Goal: Information Seeking & Learning: Learn about a topic

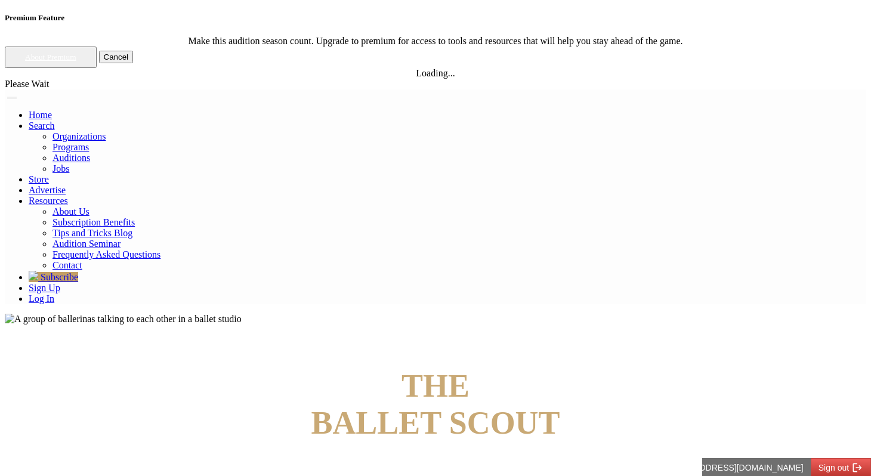
click at [54, 294] on link "Log In" at bounding box center [42, 299] width 26 height 10
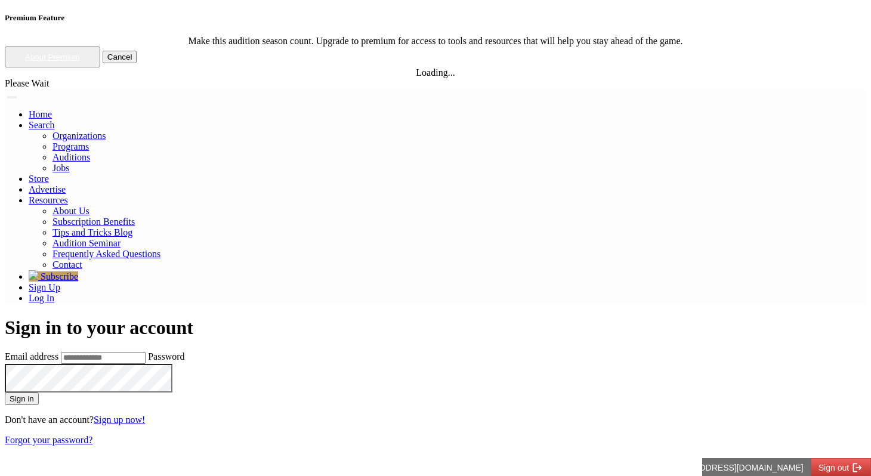
click at [90, 152] on link "Auditions" at bounding box center [72, 157] width 38 height 10
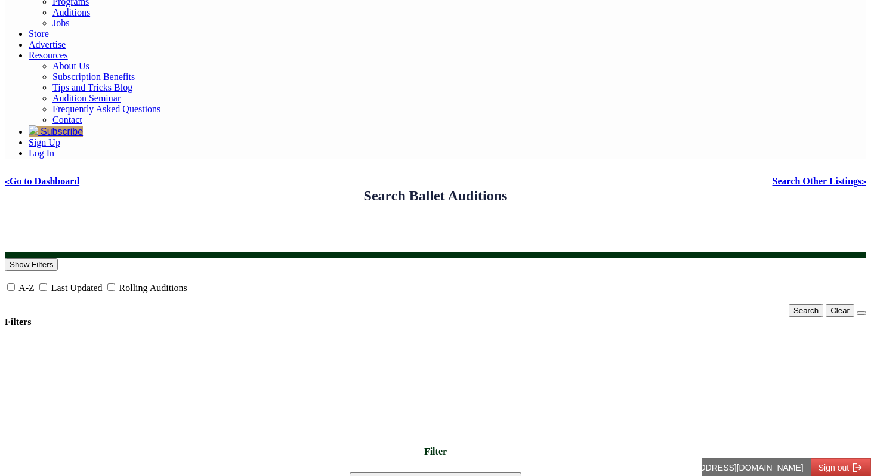
scroll to position [143, 0]
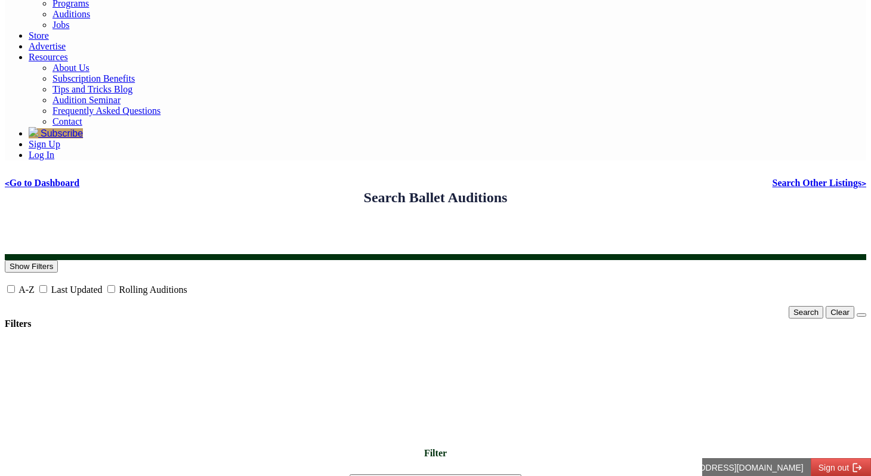
drag, startPoint x: 195, startPoint y: 368, endPoint x: 89, endPoint y: 304, distance: 123.9
drag, startPoint x: 73, startPoint y: 306, endPoint x: 212, endPoint y: 367, distance: 152.3
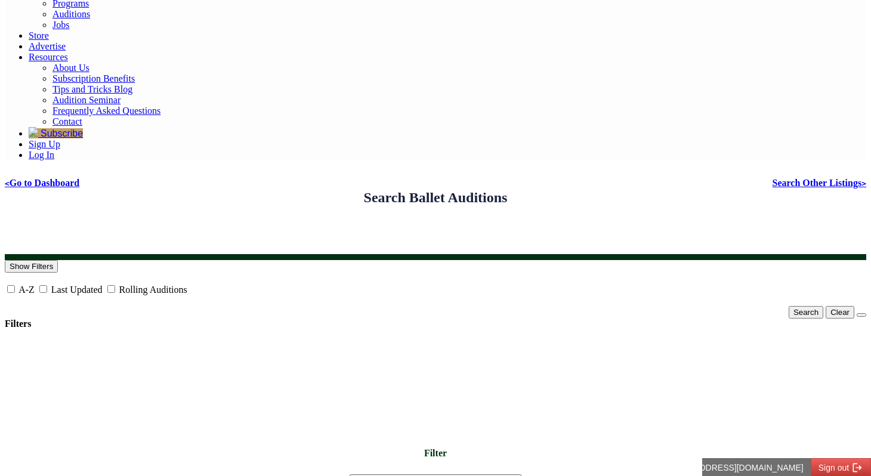
drag, startPoint x: 212, startPoint y: 367, endPoint x: 20, endPoint y: 279, distance: 212.0
drag, startPoint x: 54, startPoint y: 306, endPoint x: 215, endPoint y: 381, distance: 177.8
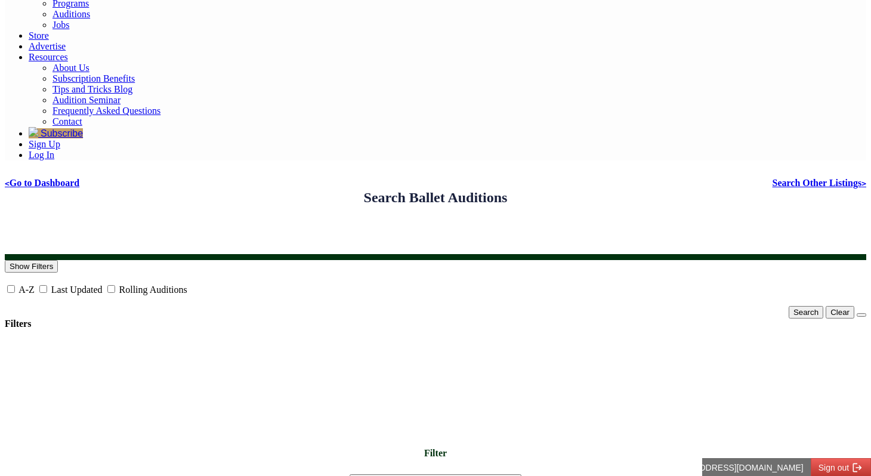
drag, startPoint x: 206, startPoint y: 370, endPoint x: 53, endPoint y: 306, distance: 166.1
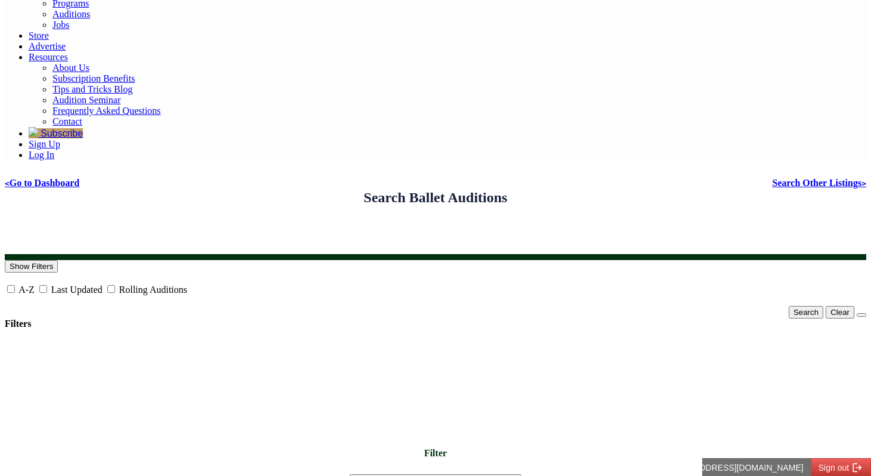
drag, startPoint x: 53, startPoint y: 306, endPoint x: 198, endPoint y: 375, distance: 161.2
drag, startPoint x: 196, startPoint y: 365, endPoint x: 55, endPoint y: 129, distance: 273.7
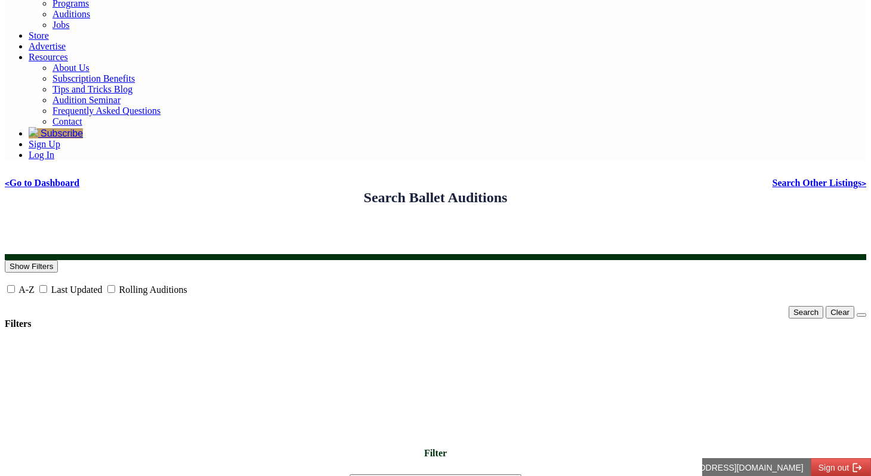
drag, startPoint x: 55, startPoint y: 129, endPoint x: 183, endPoint y: 360, distance: 263.4
drag, startPoint x: 183, startPoint y: 360, endPoint x: 47, endPoint y: 131, distance: 266.0
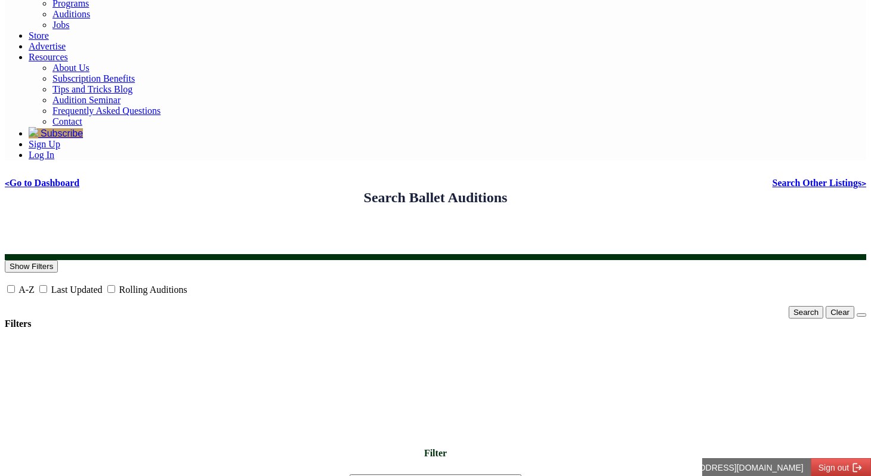
drag, startPoint x: 58, startPoint y: 123, endPoint x: 183, endPoint y: 350, distance: 259.3
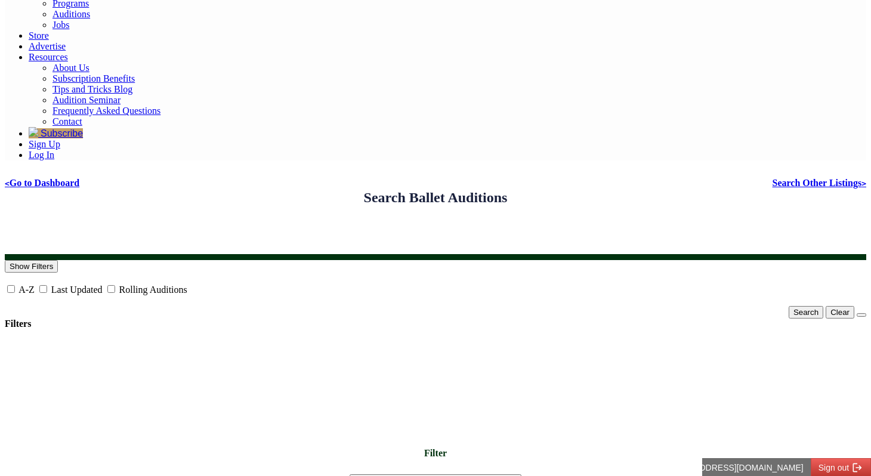
drag, startPoint x: 183, startPoint y: 370, endPoint x: 39, endPoint y: 126, distance: 283.6
drag, startPoint x: 39, startPoint y: 126, endPoint x: 177, endPoint y: 360, distance: 272.3
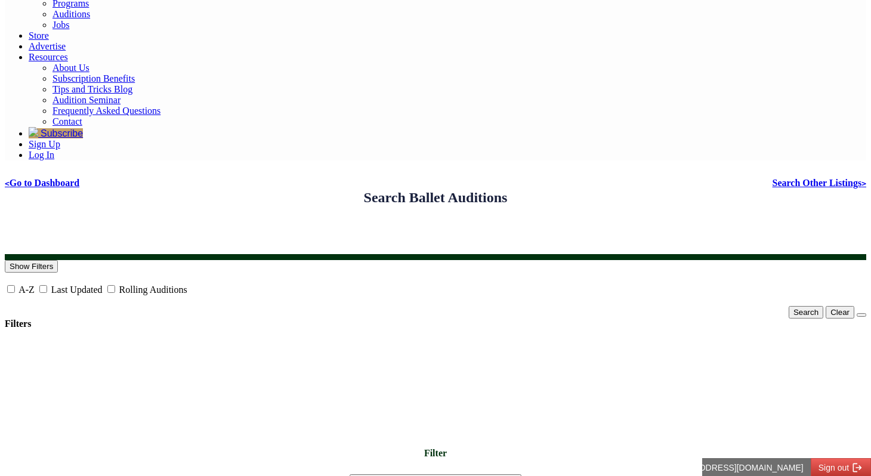
drag, startPoint x: 177, startPoint y: 360, endPoint x: 28, endPoint y: 120, distance: 283.0
drag, startPoint x: 53, startPoint y: 123, endPoint x: 205, endPoint y: 373, distance: 292.4
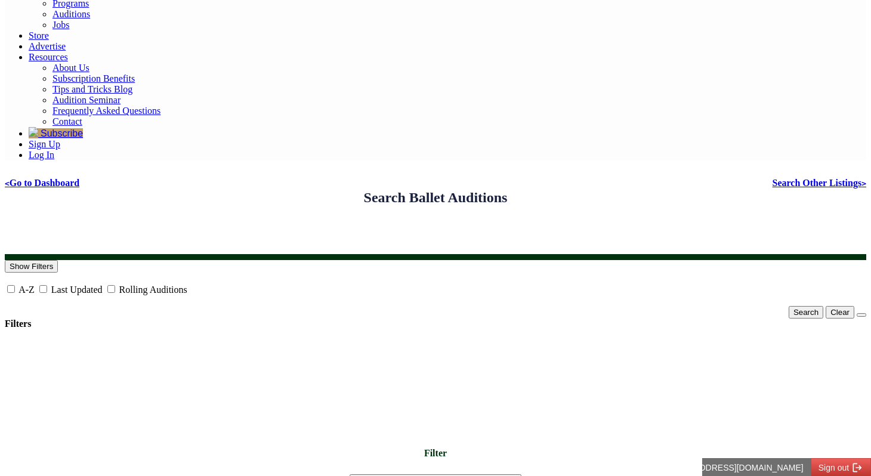
drag, startPoint x: 205, startPoint y: 373, endPoint x: 0, endPoint y: 171, distance: 287.3
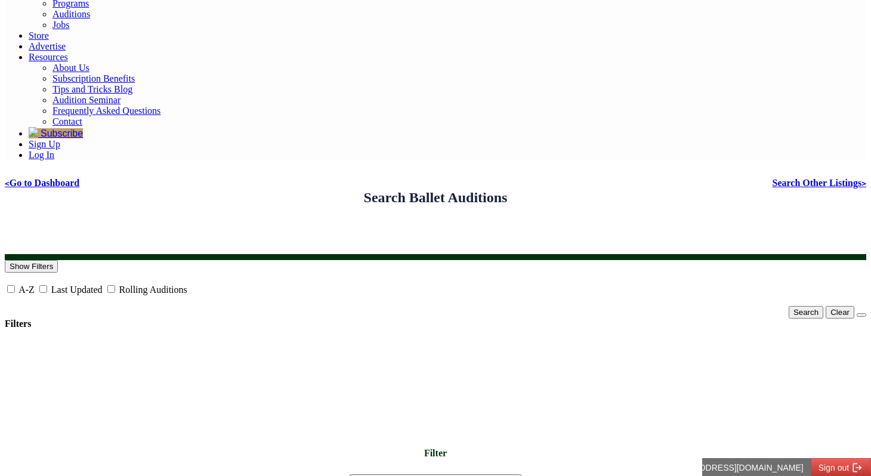
drag, startPoint x: 29, startPoint y: 128, endPoint x: 193, endPoint y: 367, distance: 290.1
drag, startPoint x: 193, startPoint y: 366, endPoint x: 26, endPoint y: 128, distance: 291.0
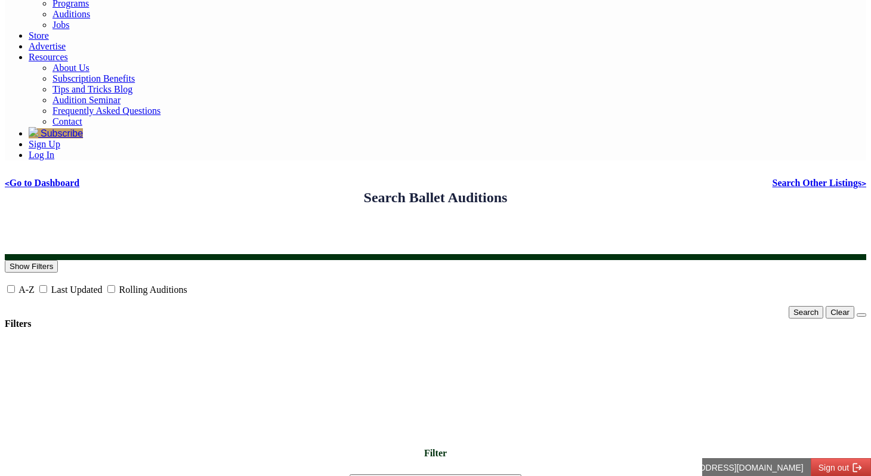
drag, startPoint x: 26, startPoint y: 128, endPoint x: 194, endPoint y: 360, distance: 286.8
drag, startPoint x: 194, startPoint y: 360, endPoint x: 17, endPoint y: 106, distance: 309.5
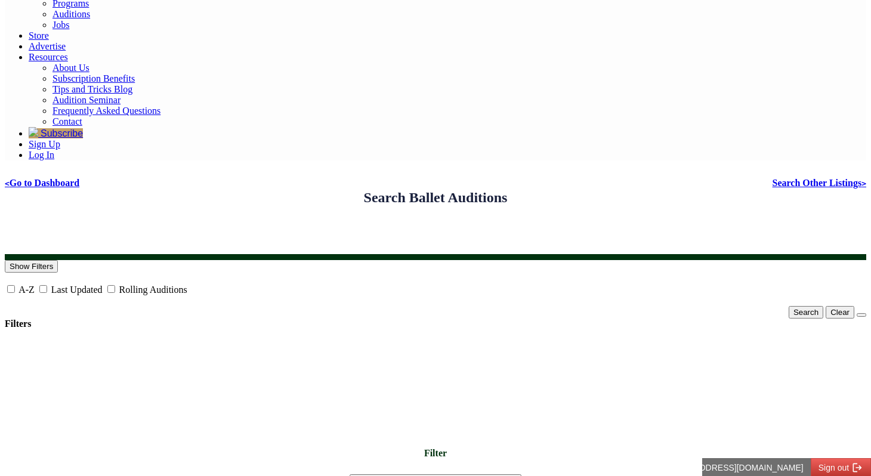
drag, startPoint x: 17, startPoint y: 106, endPoint x: 195, endPoint y: 355, distance: 305.8
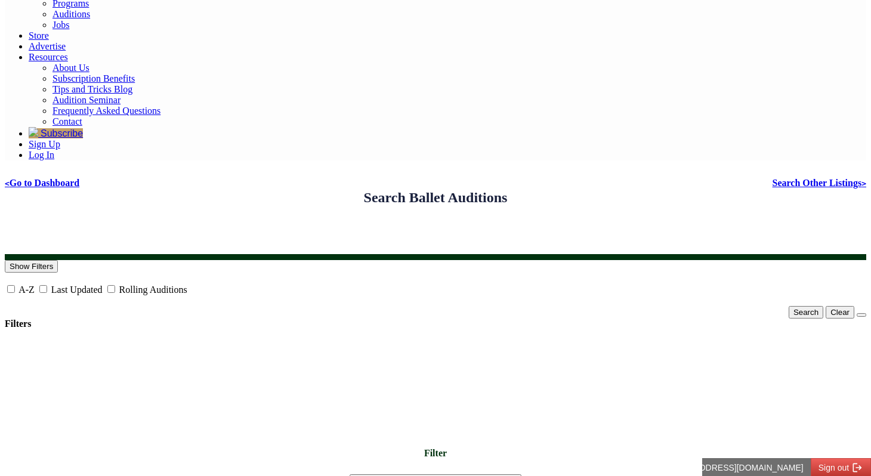
drag, startPoint x: 195, startPoint y: 356, endPoint x: 13, endPoint y: 136, distance: 285.7
drag, startPoint x: 13, startPoint y: 136, endPoint x: 195, endPoint y: 366, distance: 293.9
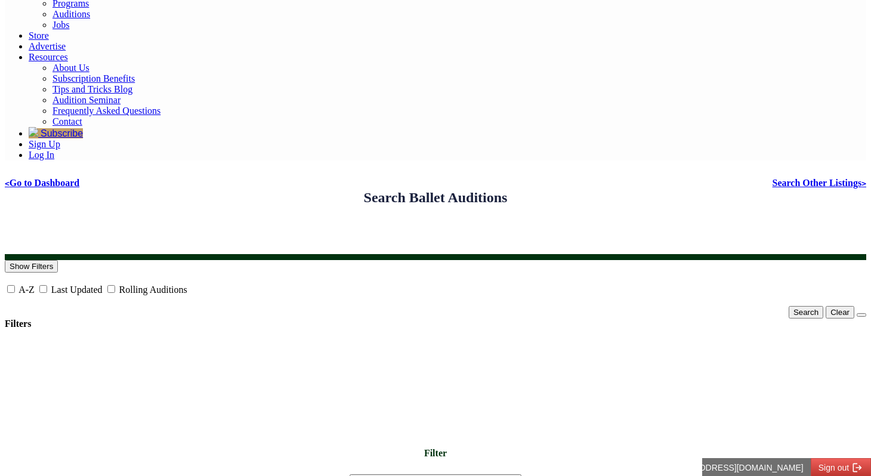
drag, startPoint x: 195, startPoint y: 366, endPoint x: 18, endPoint y: 126, distance: 298.7
drag, startPoint x: 18, startPoint y: 126, endPoint x: 223, endPoint y: 366, distance: 315.8
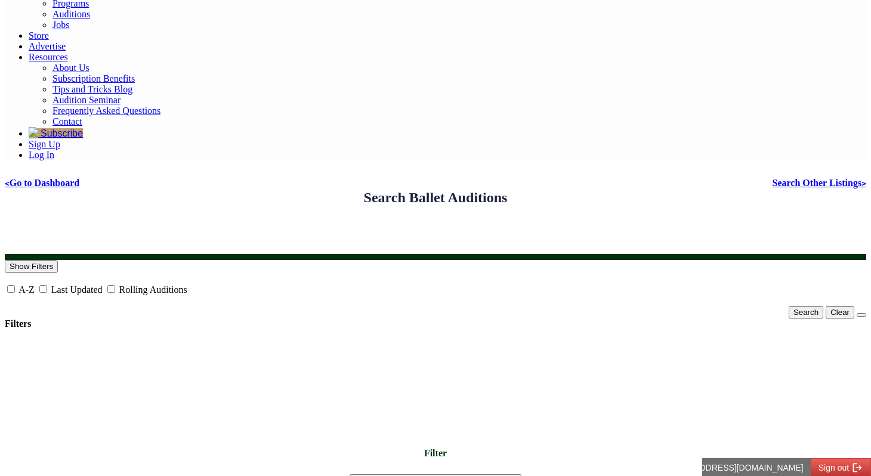
drag, startPoint x: 221, startPoint y: 364, endPoint x: 62, endPoint y: 124, distance: 288.0
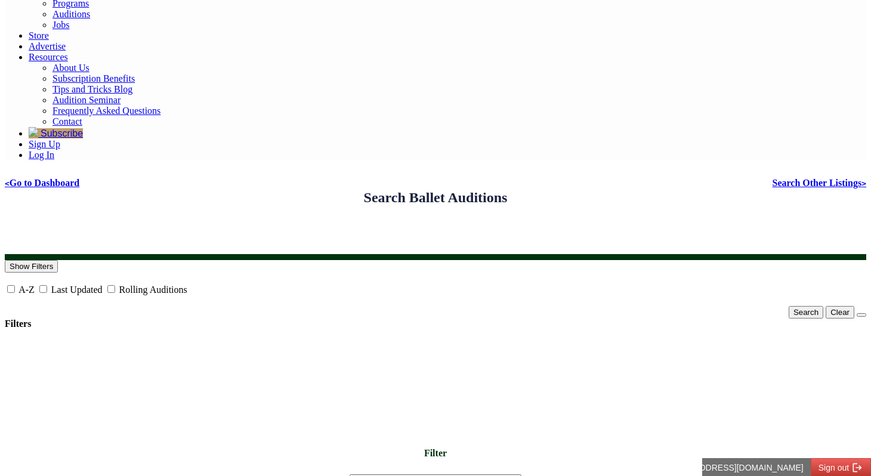
drag, startPoint x: 62, startPoint y: 124, endPoint x: 196, endPoint y: 363, distance: 273.6
drag, startPoint x: 198, startPoint y: 363, endPoint x: 15, endPoint y: 131, distance: 294.9
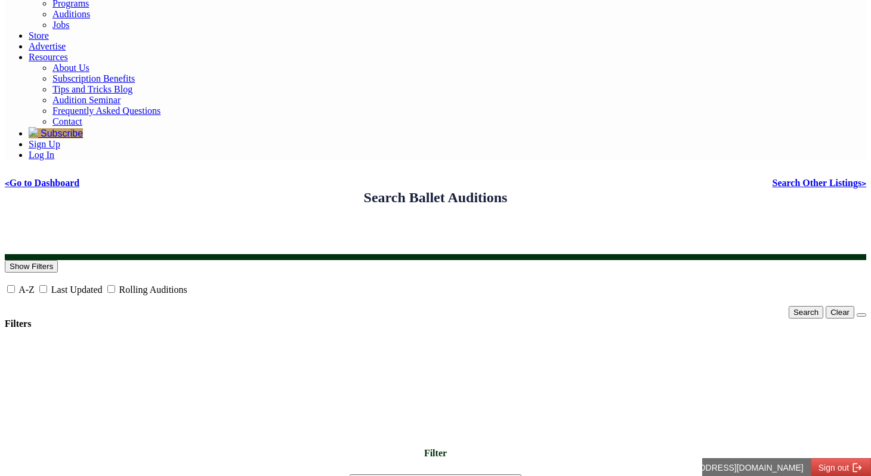
drag, startPoint x: 15, startPoint y: 131, endPoint x: 189, endPoint y: 368, distance: 293.6
drag, startPoint x: 189, startPoint y: 368, endPoint x: 13, endPoint y: 109, distance: 313.5
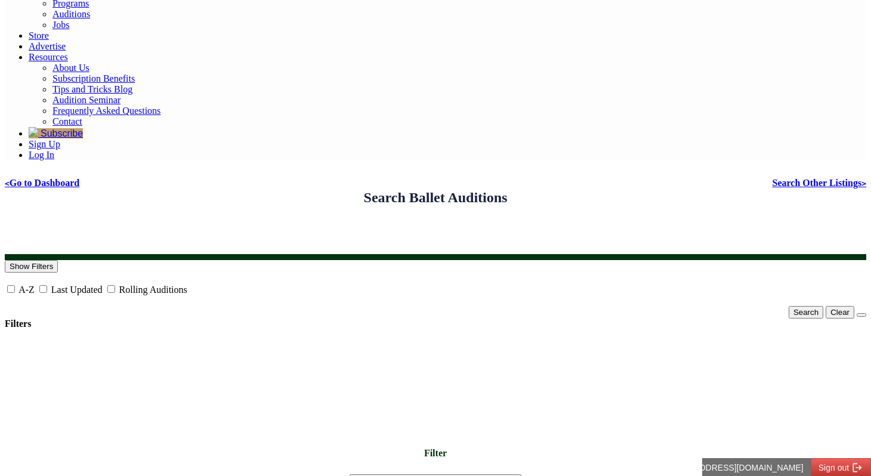
drag, startPoint x: 13, startPoint y: 109, endPoint x: 191, endPoint y: 360, distance: 308.6
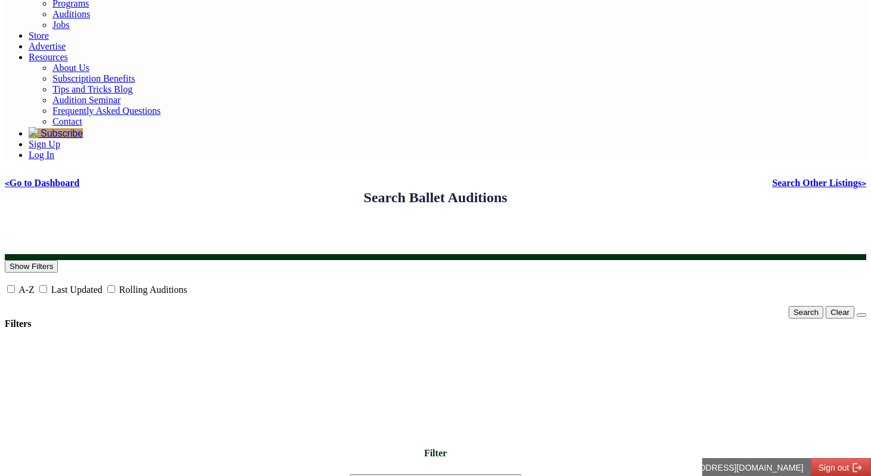
drag
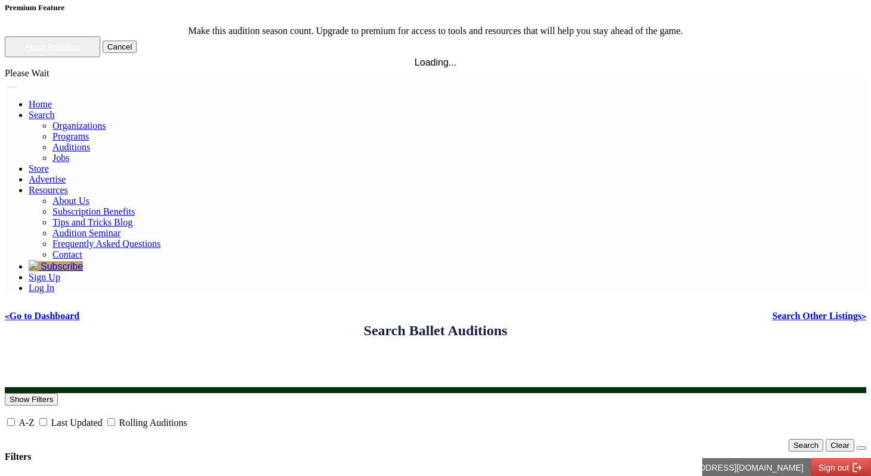
scroll to position [0, 0]
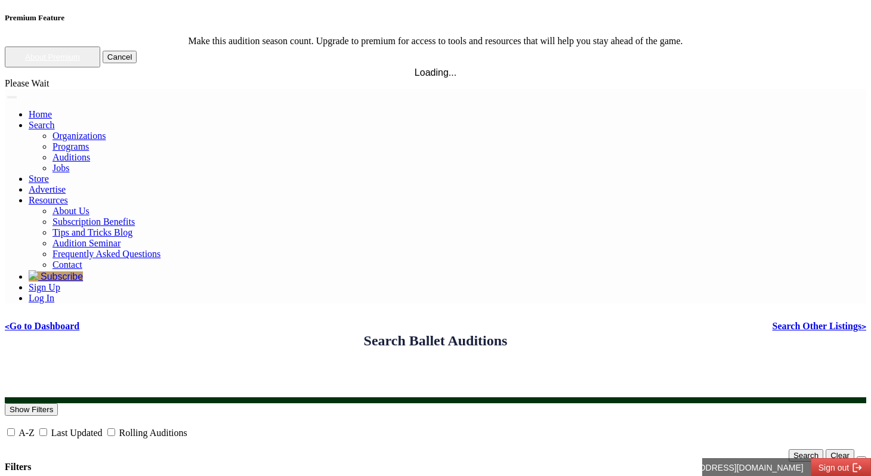
click at [54, 293] on link "Log In" at bounding box center [42, 298] width 26 height 10
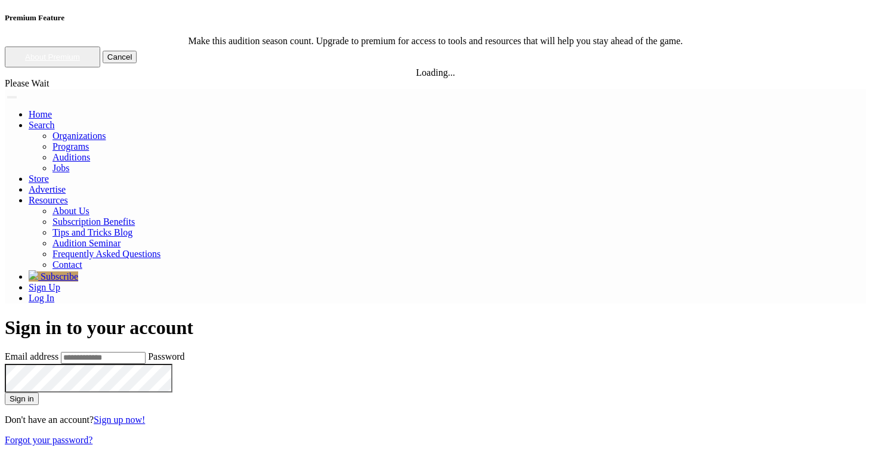
click at [146, 352] on input "Email address" at bounding box center [103, 358] width 85 height 12
click at [146, 352] on input "**********" at bounding box center [103, 358] width 85 height 12
type input "**********"
click at [5, 393] on button "Sign in" at bounding box center [22, 399] width 34 height 13
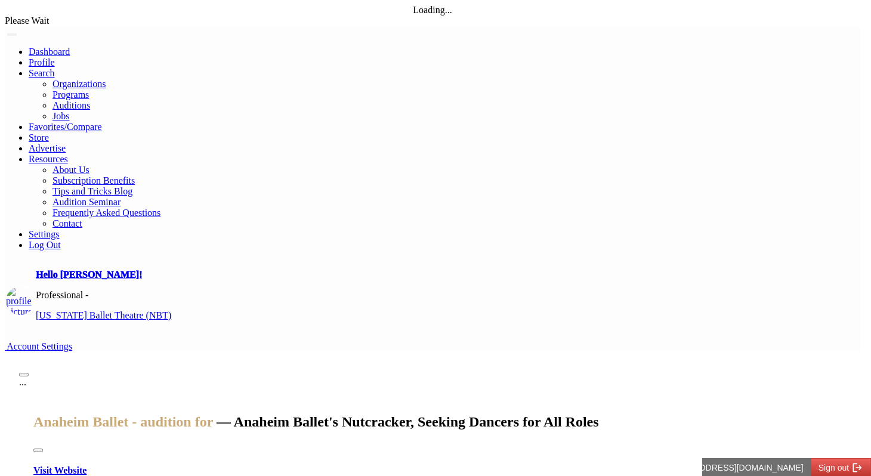
scroll to position [2, 0]
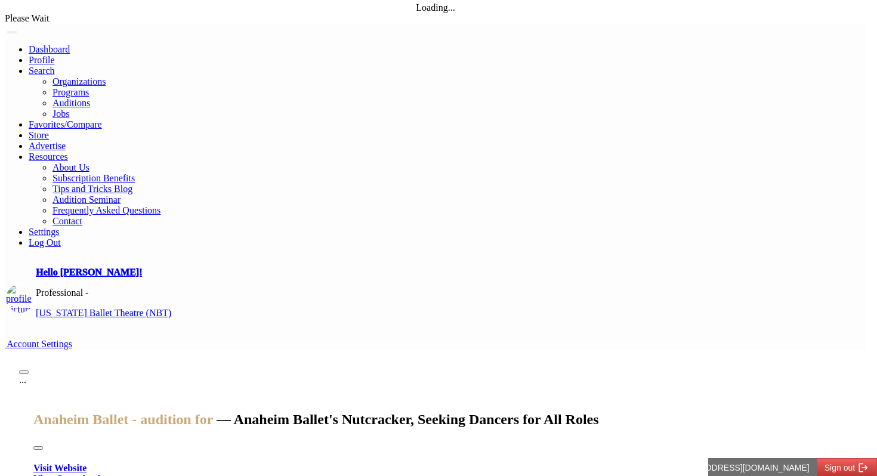
click at [43, 446] on button "Close" at bounding box center [38, 448] width 10 height 4
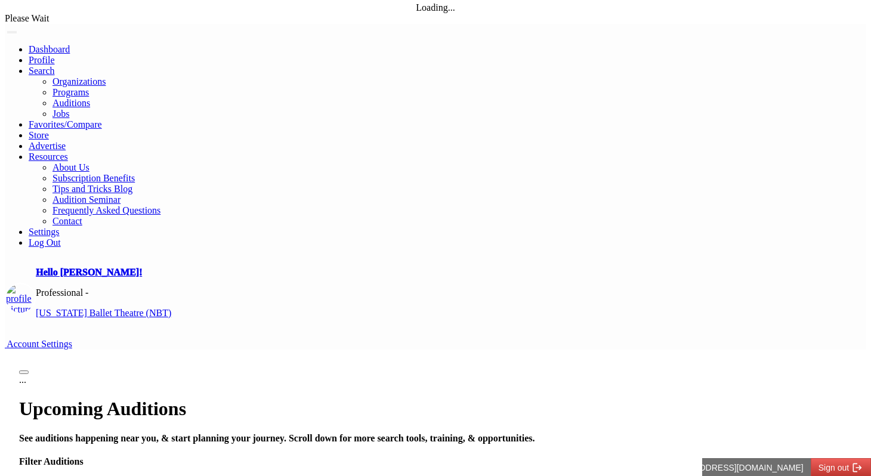
drag, startPoint x: 237, startPoint y: 286, endPoint x: 431, endPoint y: 261, distance: 194.9
drag, startPoint x: 323, startPoint y: 265, endPoint x: 652, endPoint y: 299, distance: 330.5
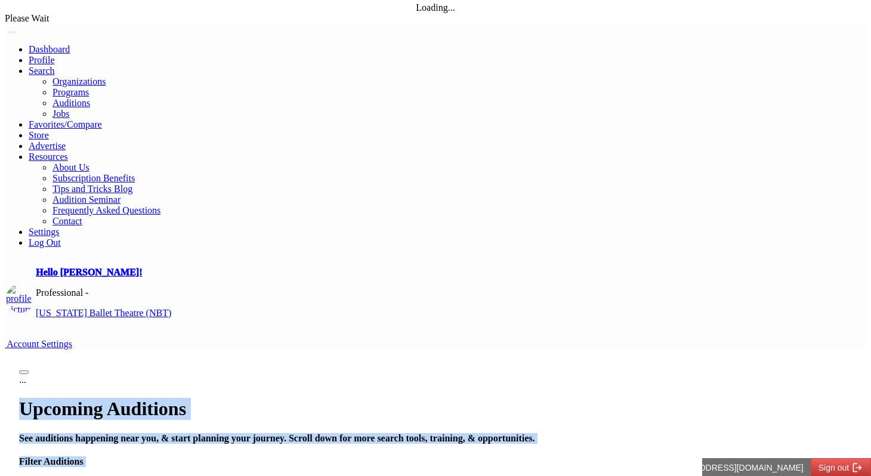
drag, startPoint x: 627, startPoint y: 298, endPoint x: 61, endPoint y: 97, distance: 600.3
click at [61, 398] on h1 "Upcoming Auditions" at bounding box center [435, 409] width 833 height 22
drag, startPoint x: 61, startPoint y: 97, endPoint x: 630, endPoint y: 289, distance: 600.4
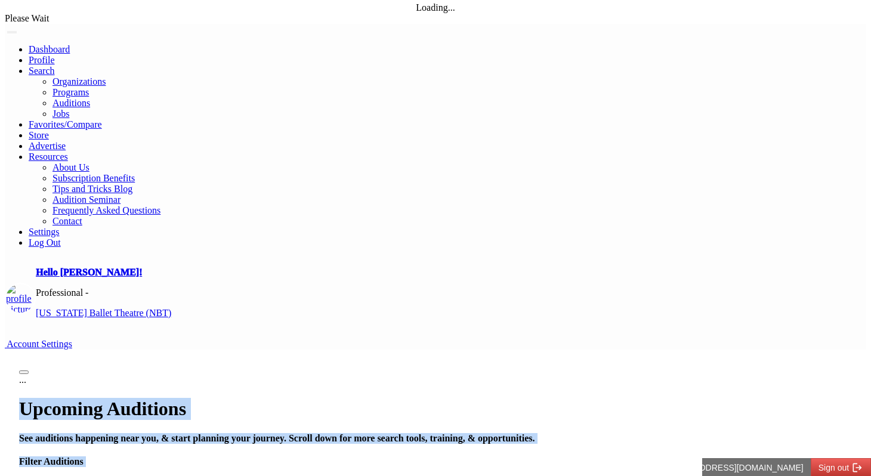
drag, startPoint x: 630, startPoint y: 289, endPoint x: 237, endPoint y: 109, distance: 432.5
click at [237, 398] on h1 "Upcoming Auditions" at bounding box center [435, 409] width 833 height 22
drag, startPoint x: 237, startPoint y: 109, endPoint x: 625, endPoint y: 295, distance: 430.8
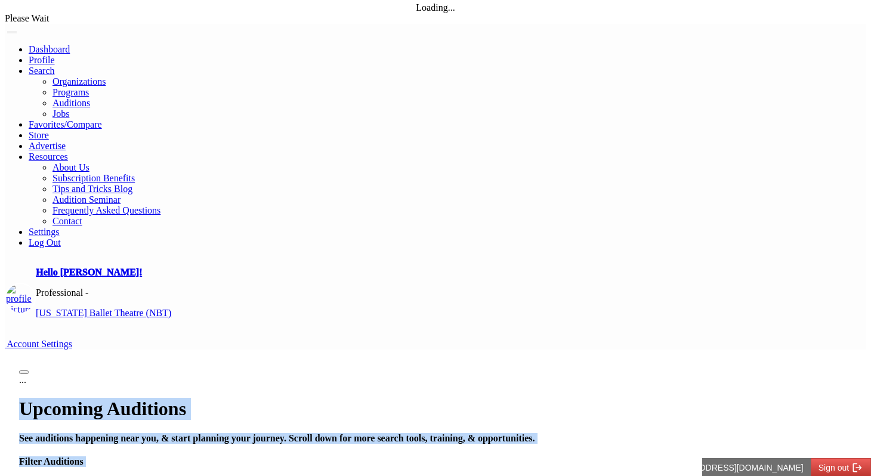
drag, startPoint x: 625, startPoint y: 295, endPoint x: 279, endPoint y: 96, distance: 399.4
click at [279, 398] on h1 "Upcoming Auditions" at bounding box center [435, 409] width 833 height 22
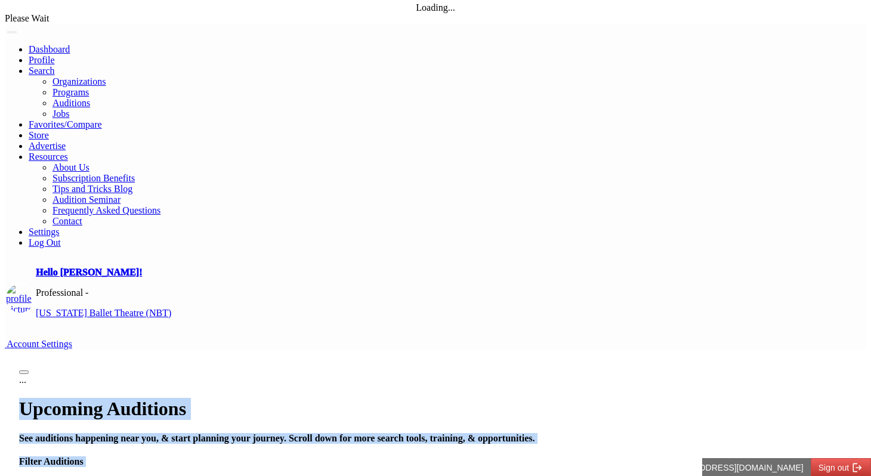
drag, startPoint x: 279, startPoint y: 96, endPoint x: 621, endPoint y: 301, distance: 398.8
drag, startPoint x: 624, startPoint y: 291, endPoint x: 318, endPoint y: 100, distance: 360.3
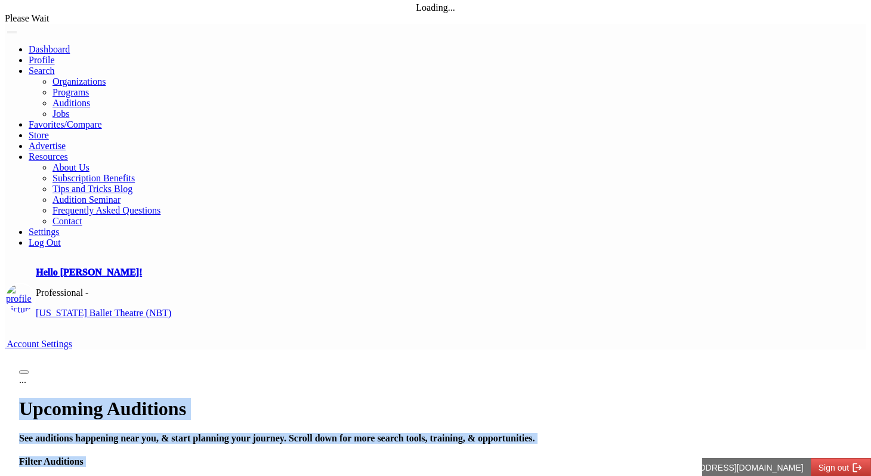
click at [318, 398] on h1 "Upcoming Auditions" at bounding box center [435, 409] width 833 height 22
drag, startPoint x: 318, startPoint y: 100, endPoint x: 636, endPoint y: 292, distance: 371.6
drag, startPoint x: 636, startPoint y: 292, endPoint x: 299, endPoint y: 97, distance: 389.8
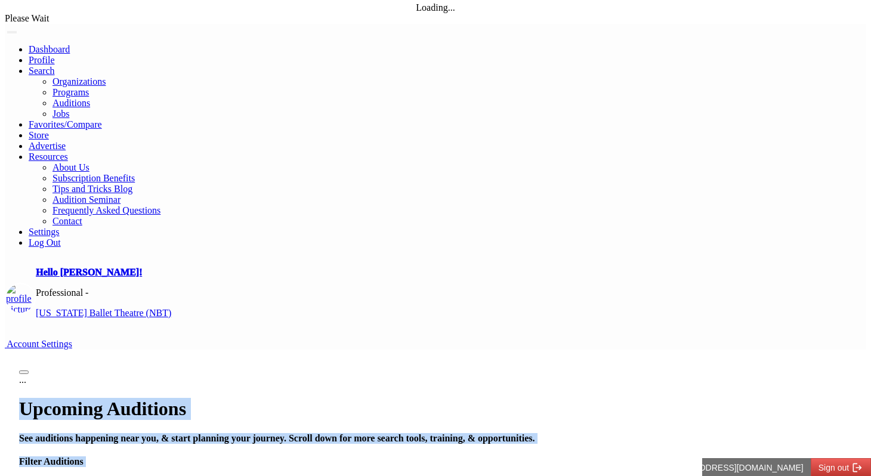
click at [299, 398] on h1 "Upcoming Auditions" at bounding box center [435, 409] width 833 height 22
drag, startPoint x: 299, startPoint y: 97, endPoint x: 621, endPoint y: 301, distance: 381.2
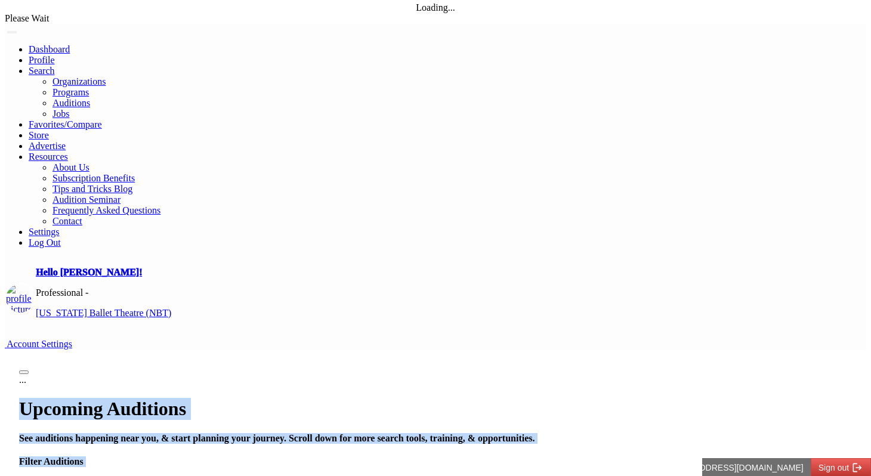
drag, startPoint x: 618, startPoint y: 297, endPoint x: 292, endPoint y: 103, distance: 379.7
click at [292, 398] on h1 "Upcoming Auditions" at bounding box center [435, 409] width 833 height 22
drag, startPoint x: 292, startPoint y: 103, endPoint x: 601, endPoint y: 295, distance: 364.4
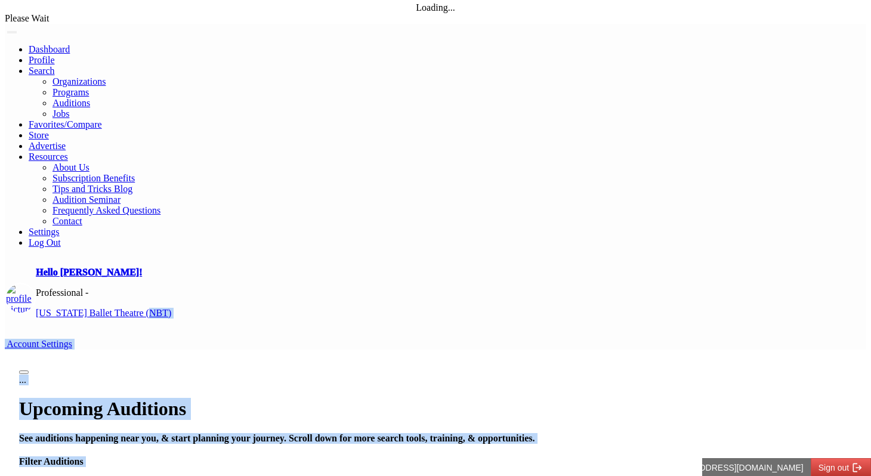
drag, startPoint x: 615, startPoint y: 291, endPoint x: 322, endPoint y: 77, distance: 362.6
drag, startPoint x: 314, startPoint y: 96, endPoint x: 631, endPoint y: 310, distance: 383.0
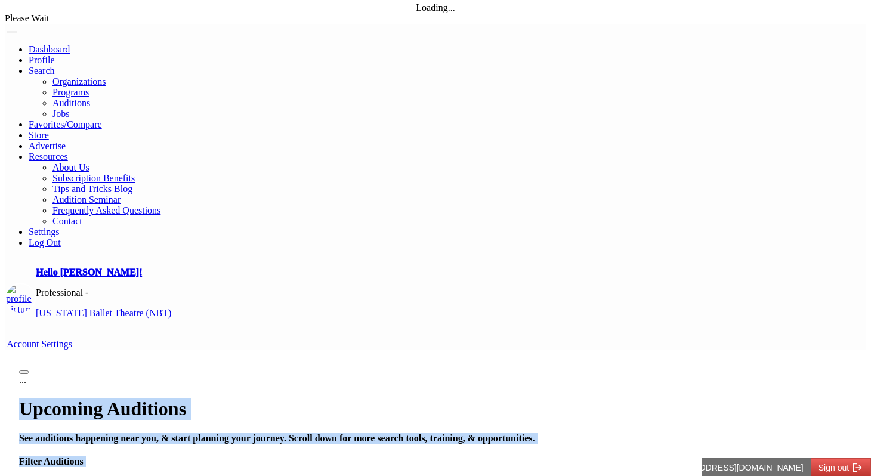
drag, startPoint x: 631, startPoint y: 289, endPoint x: 269, endPoint y: 118, distance: 400.4
click at [269, 398] on h1 "Upcoming Auditions" at bounding box center [435, 409] width 833 height 22
drag, startPoint x: 269, startPoint y: 118, endPoint x: 618, endPoint y: 291, distance: 388.8
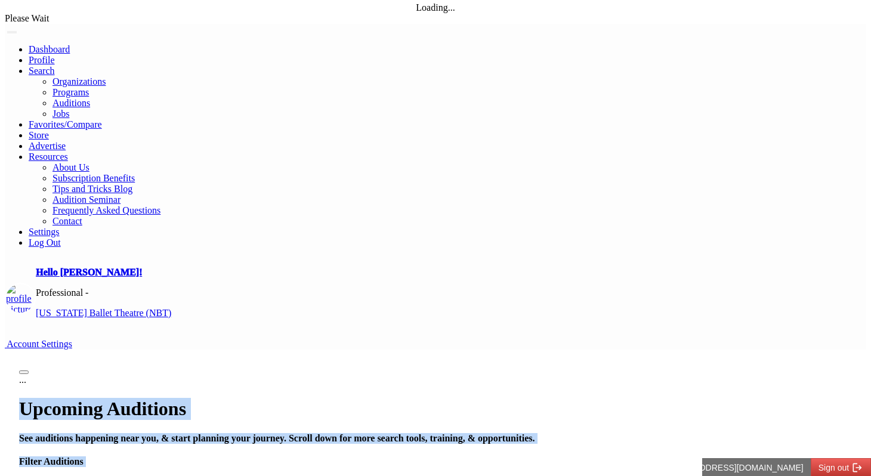
drag, startPoint x: 618, startPoint y: 291, endPoint x: 266, endPoint y: 90, distance: 405.1
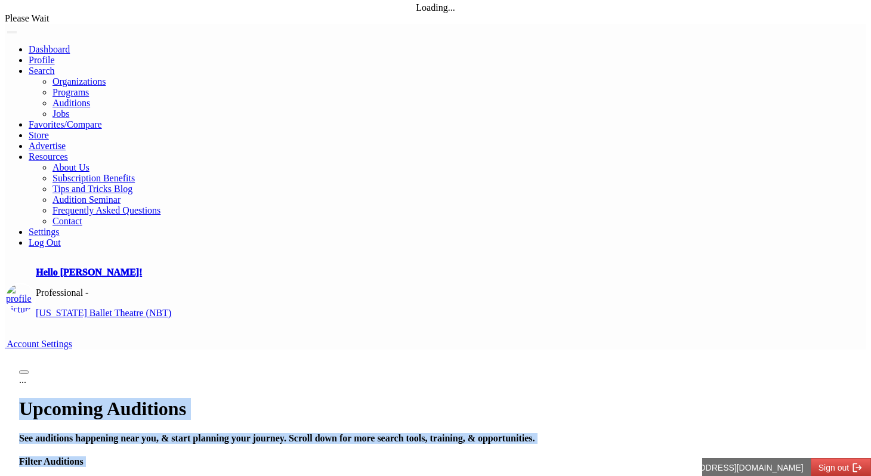
drag, startPoint x: 266, startPoint y: 90, endPoint x: 624, endPoint y: 282, distance: 406.0
drag, startPoint x: 621, startPoint y: 296, endPoint x: 328, endPoint y: 88, distance: 358.6
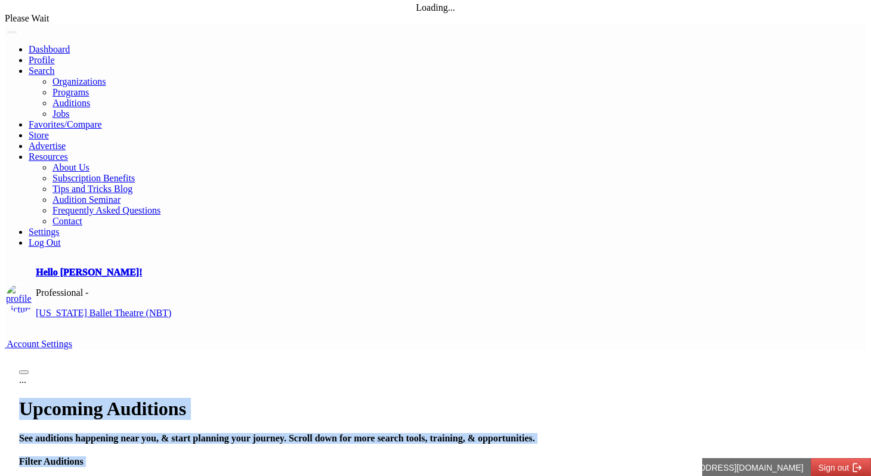
drag, startPoint x: 312, startPoint y: 92, endPoint x: 625, endPoint y: 291, distance: 370.5
drag, startPoint x: 625, startPoint y: 291, endPoint x: 333, endPoint y: 83, distance: 358.1
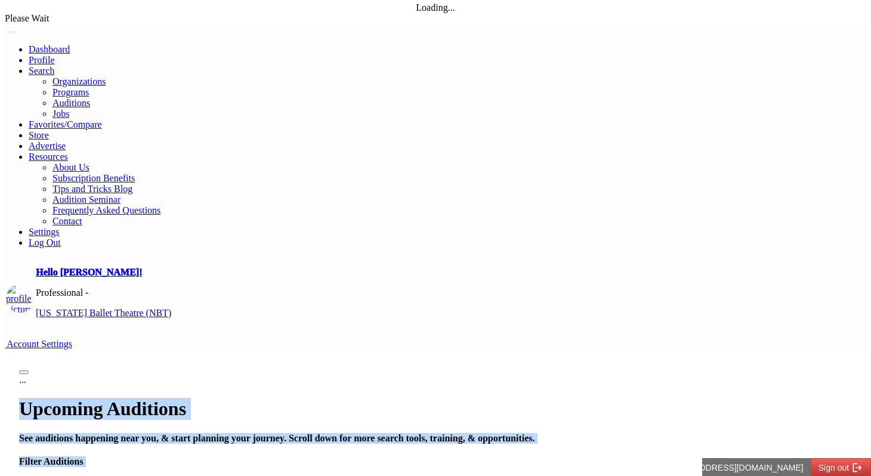
drag, startPoint x: 324, startPoint y: 96, endPoint x: 645, endPoint y: 296, distance: 378.2
drag, startPoint x: 645, startPoint y: 296, endPoint x: 277, endPoint y: 95, distance: 419.2
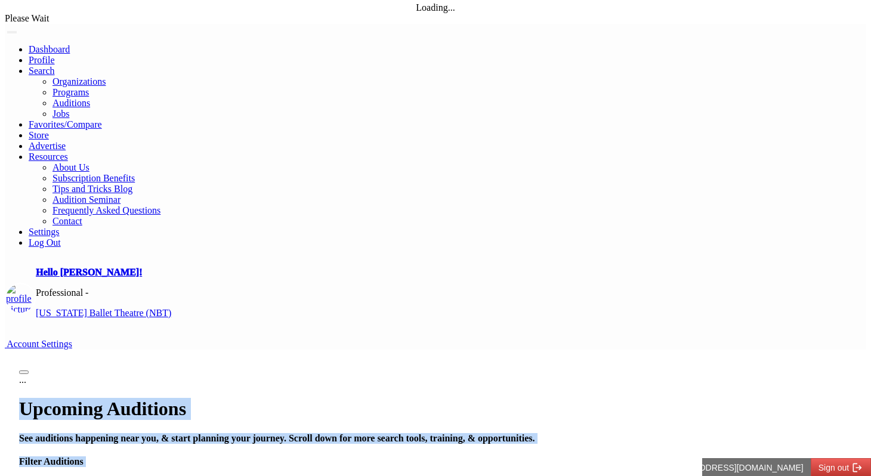
click at [277, 398] on h1 "Upcoming Auditions" at bounding box center [435, 409] width 833 height 22
drag, startPoint x: 277, startPoint y: 95, endPoint x: 614, endPoint y: 288, distance: 388.3
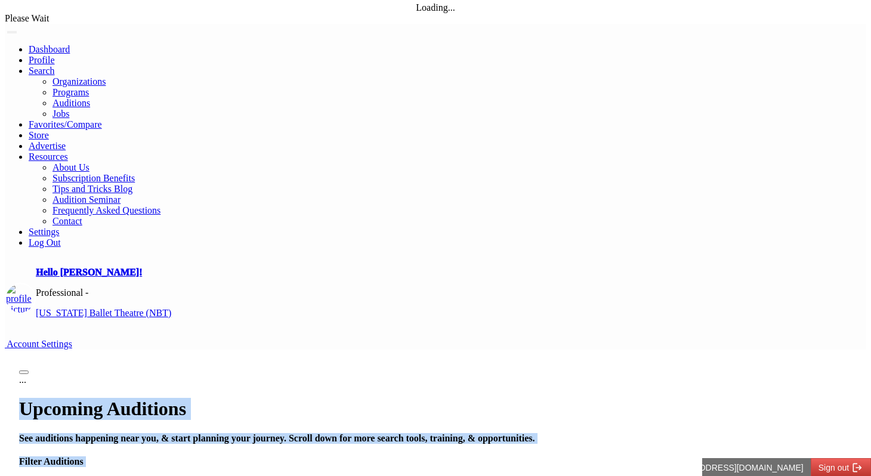
drag, startPoint x: 614, startPoint y: 288, endPoint x: 337, endPoint y: 104, distance: 332.8
click at [337, 398] on h1 "Upcoming Auditions" at bounding box center [435, 409] width 833 height 22
